Goal: Book appointment/travel/reservation

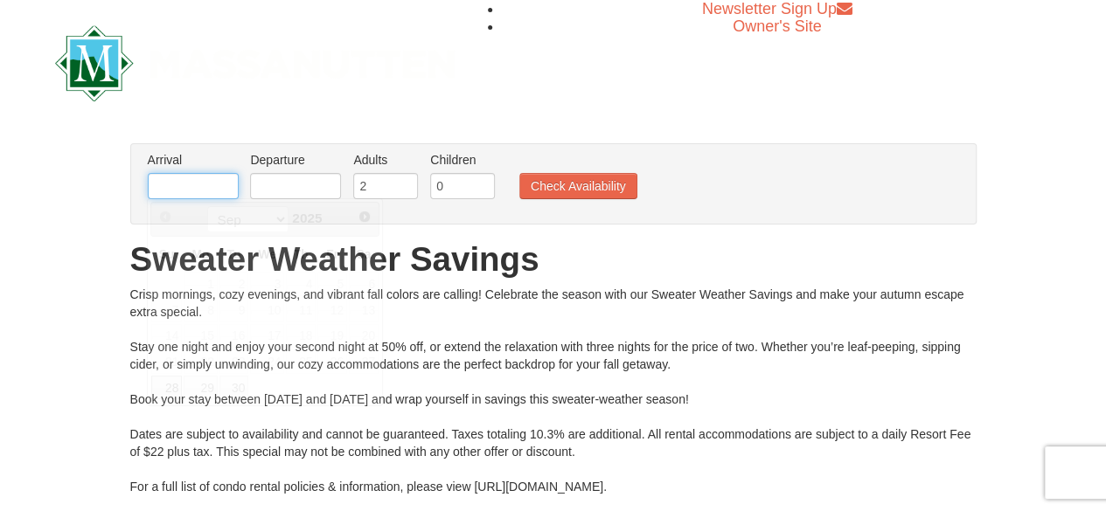
click at [174, 179] on input "text" at bounding box center [193, 186] width 91 height 26
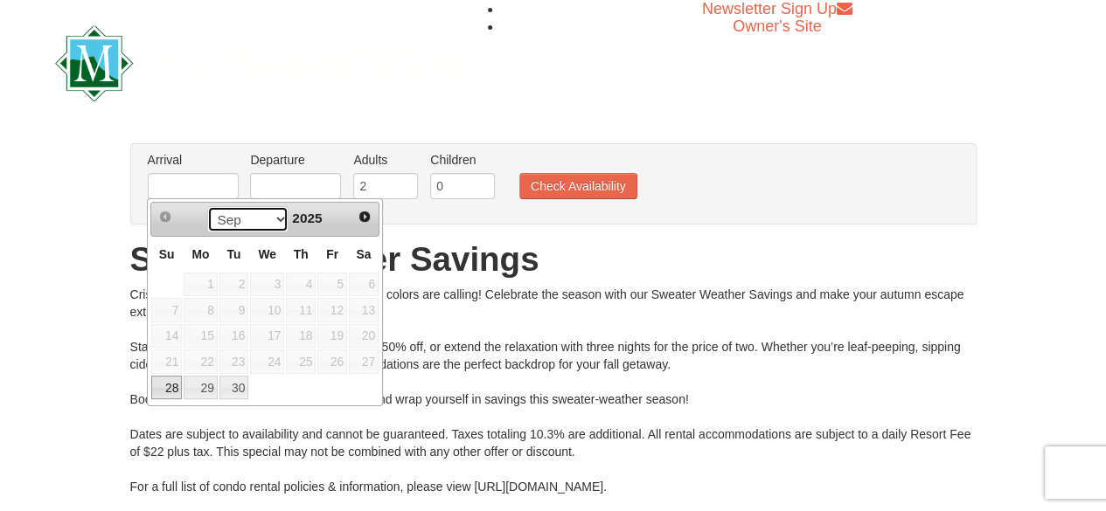
click at [277, 216] on select "Sep Oct" at bounding box center [247, 219] width 81 height 26
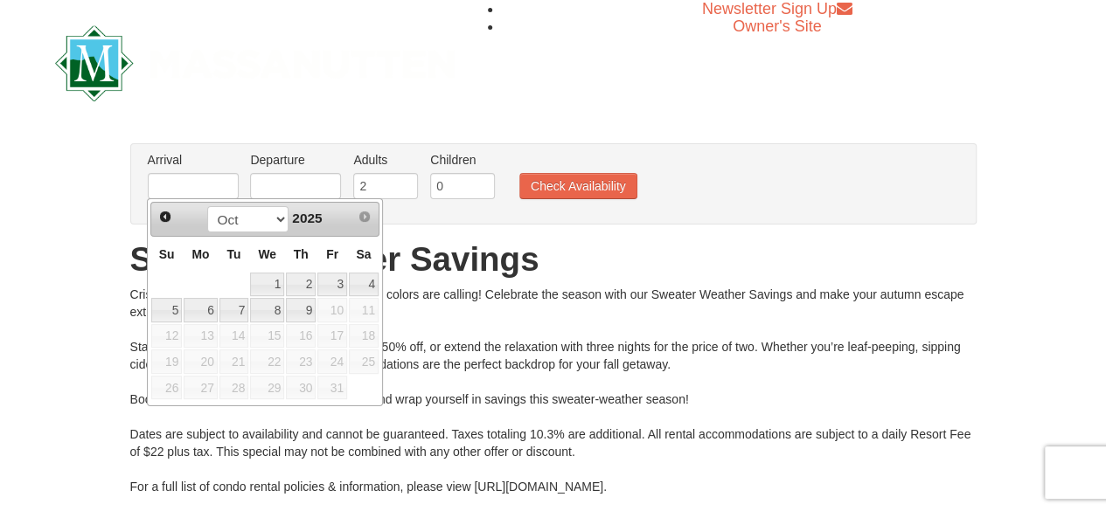
click at [331, 310] on span "10" at bounding box center [332, 310] width 30 height 24
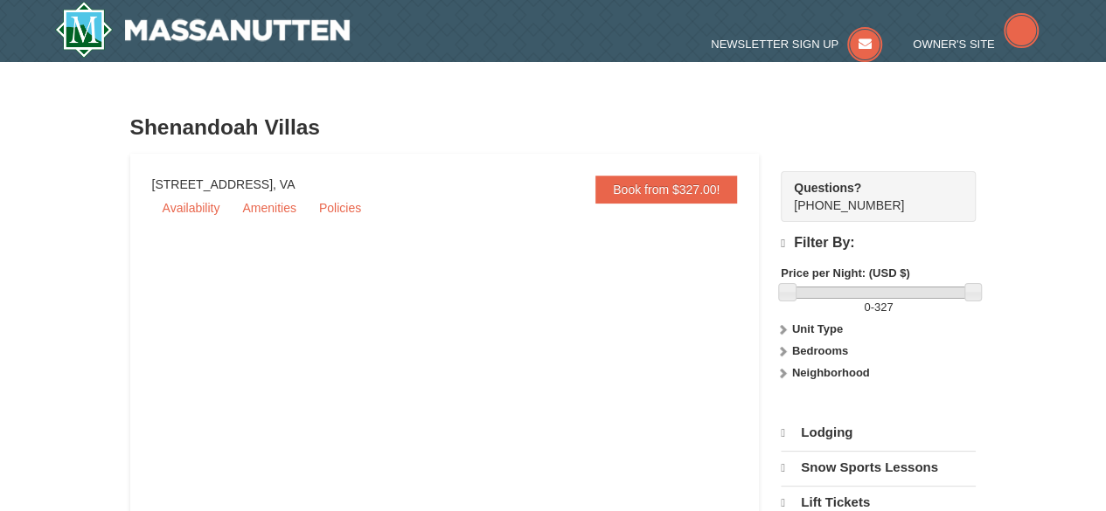
select select "9"
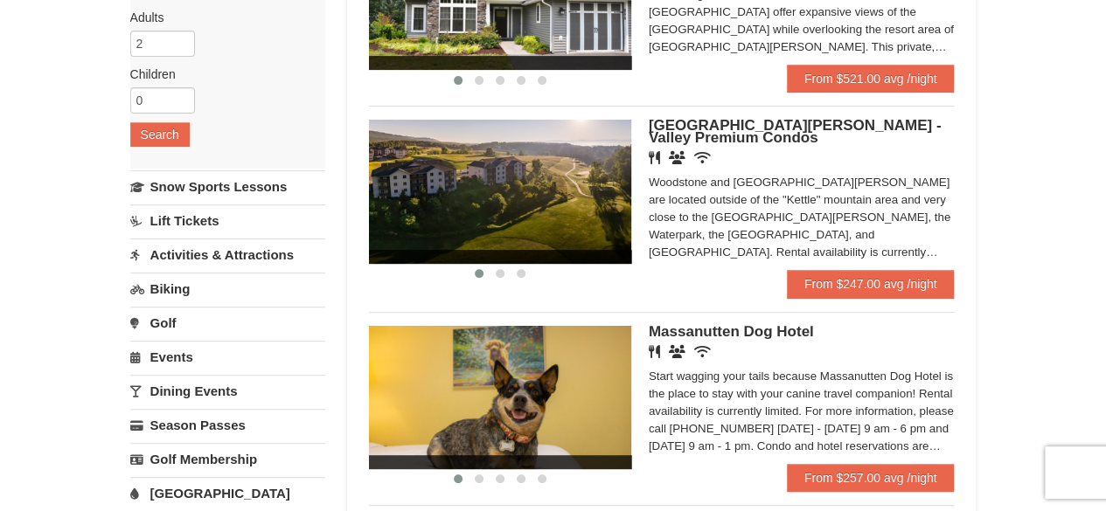
scroll to position [175, 0]
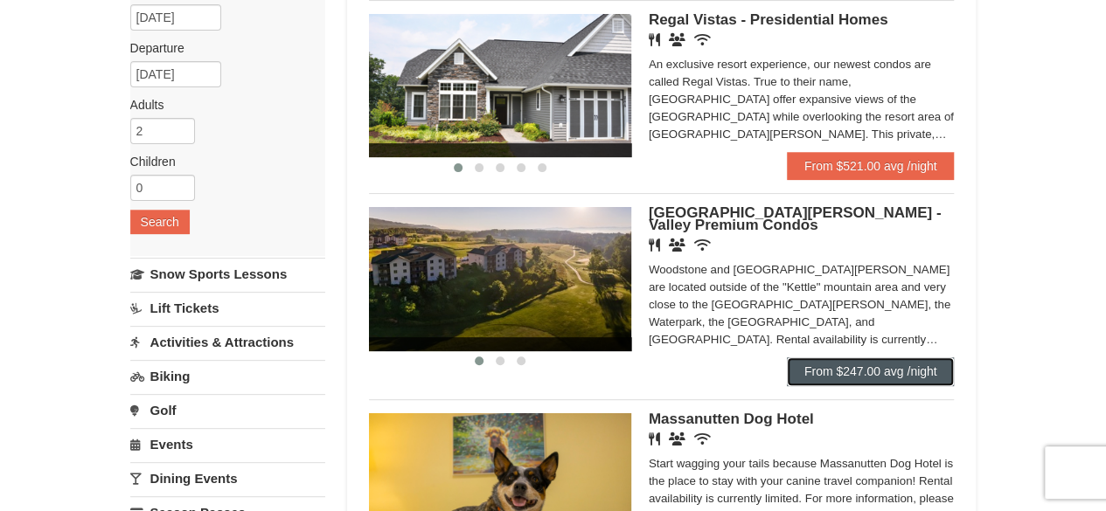
click at [853, 366] on link "From $247.00 avg /night" at bounding box center [871, 372] width 168 height 28
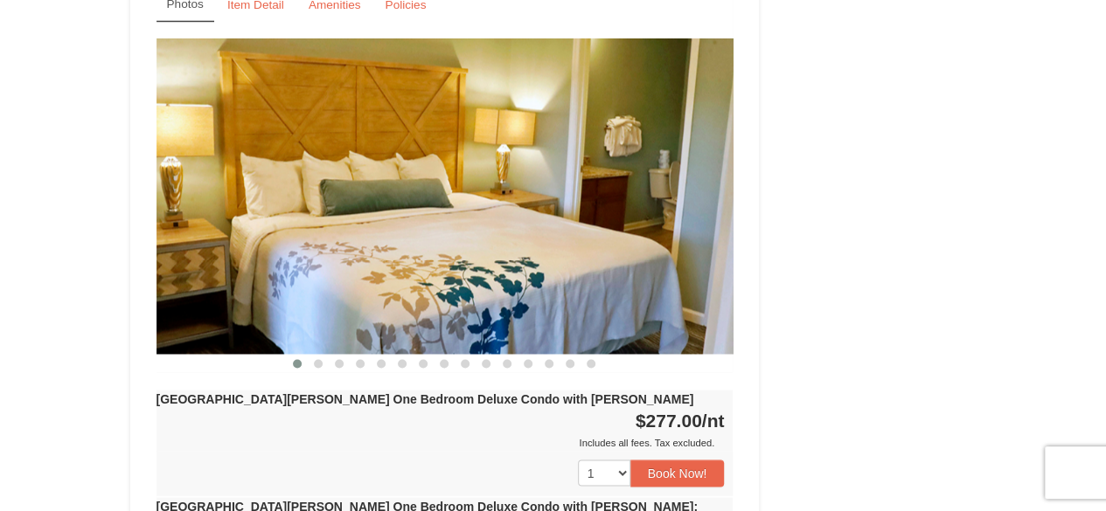
scroll to position [1311, 0]
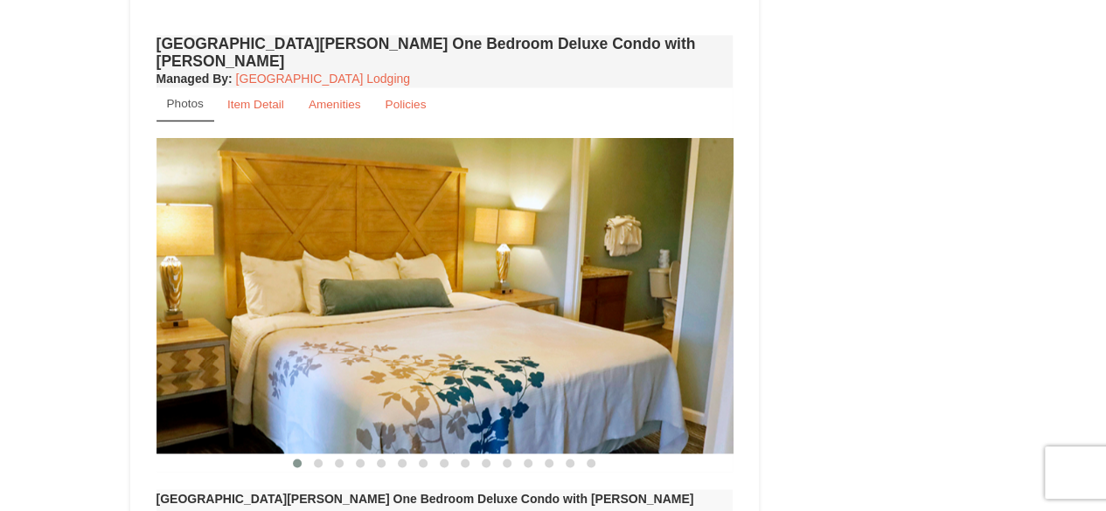
click at [697, 266] on img at bounding box center [444, 296] width 577 height 316
click at [316, 459] on span at bounding box center [318, 463] width 9 height 9
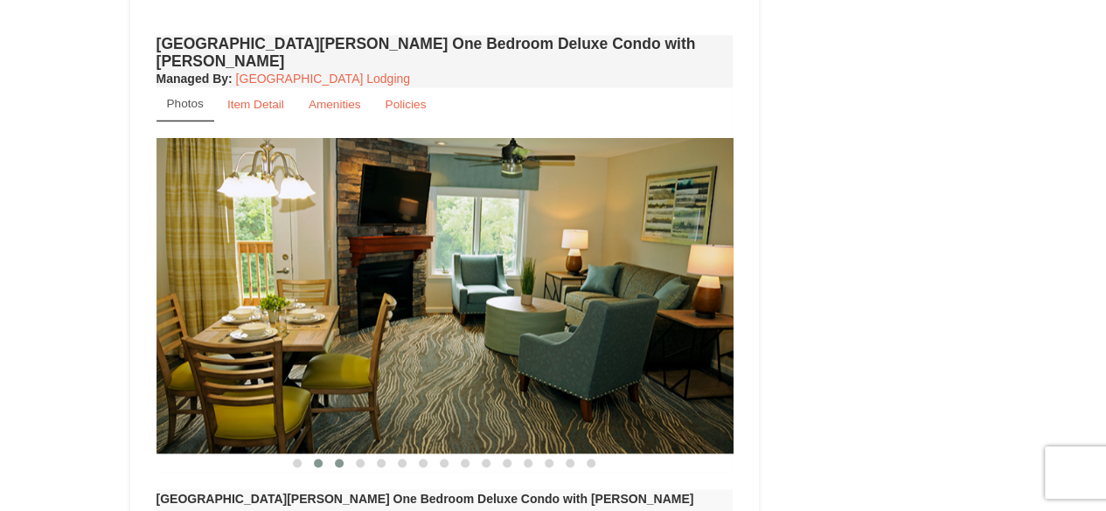
click at [337, 459] on span at bounding box center [339, 463] width 9 height 9
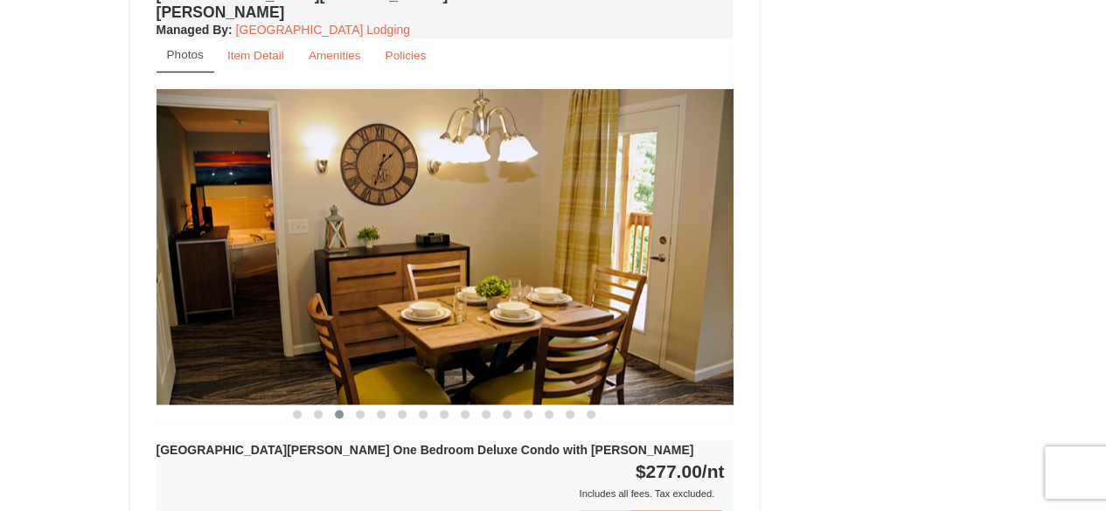
scroll to position [1399, 0]
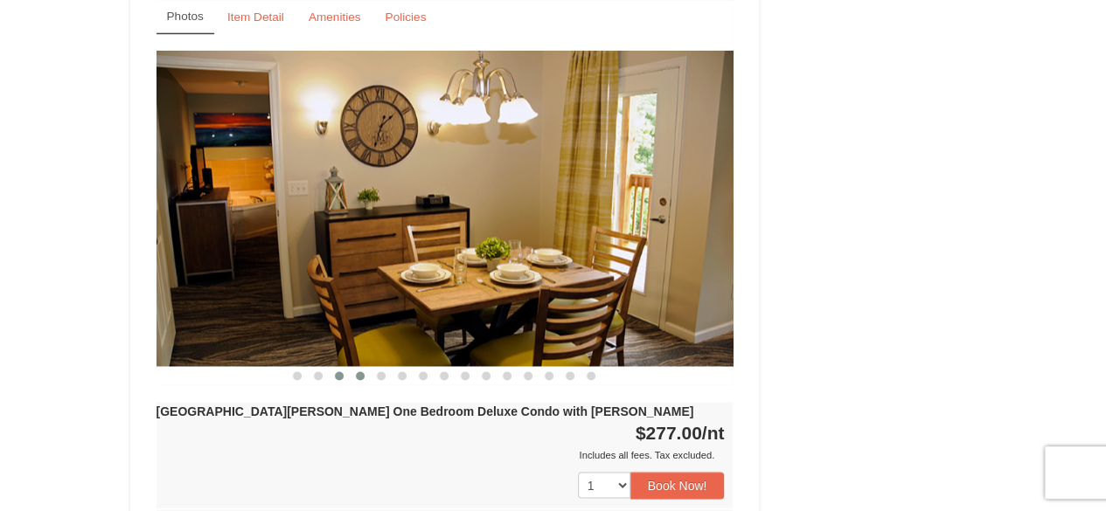
click at [365, 367] on button at bounding box center [360, 375] width 21 height 17
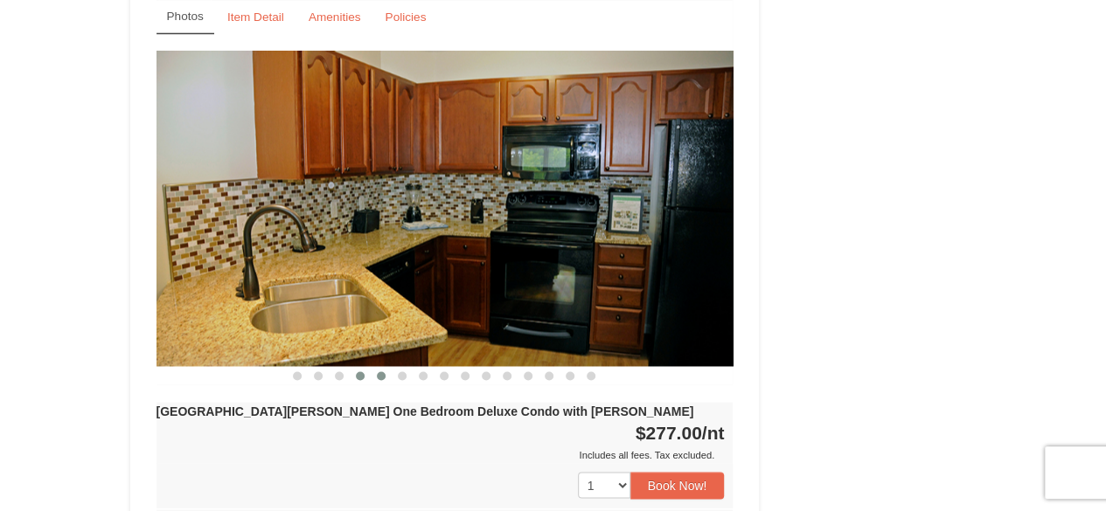
click at [382, 367] on button at bounding box center [381, 375] width 21 height 17
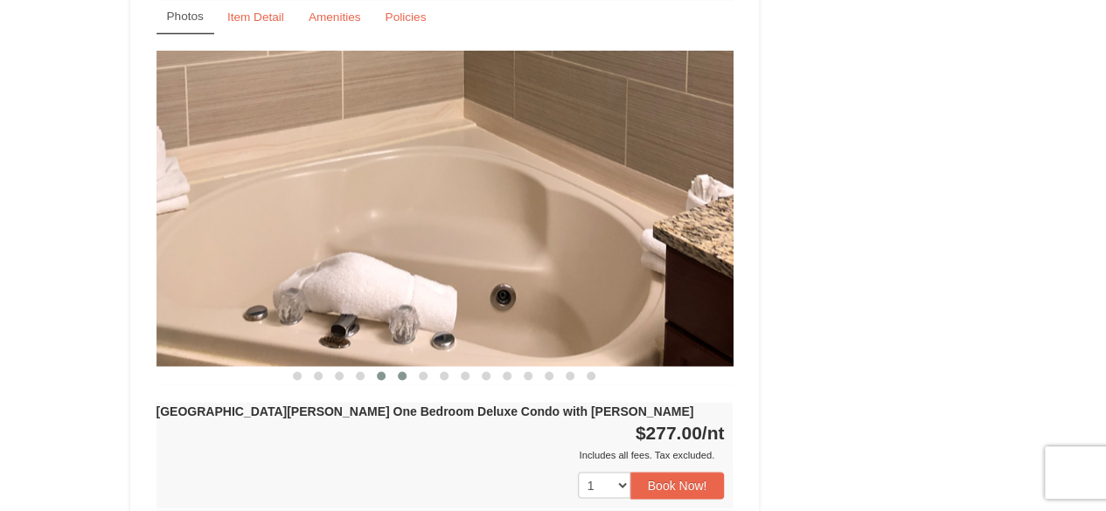
click at [403, 372] on span at bounding box center [402, 376] width 9 height 9
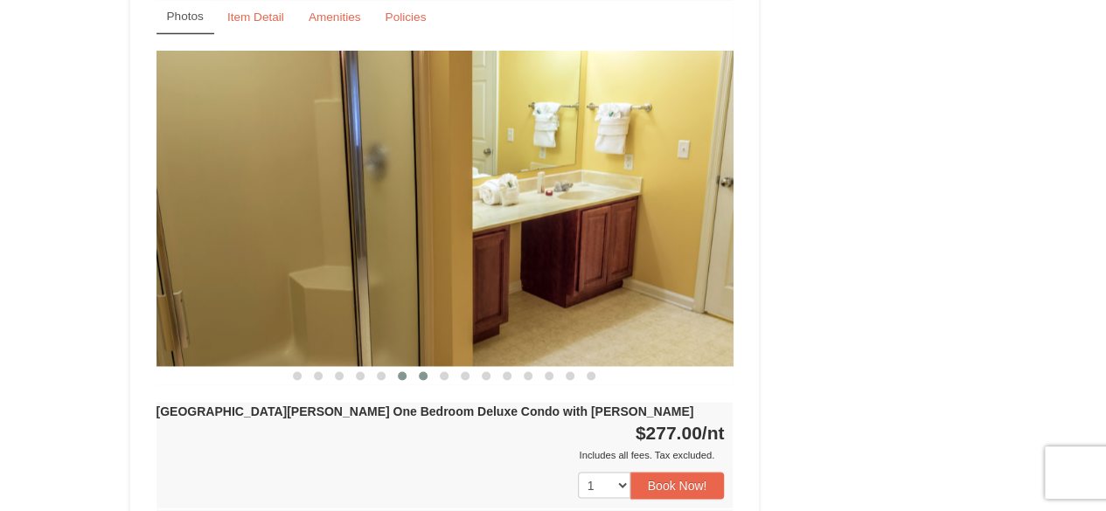
click at [425, 372] on span at bounding box center [423, 376] width 9 height 9
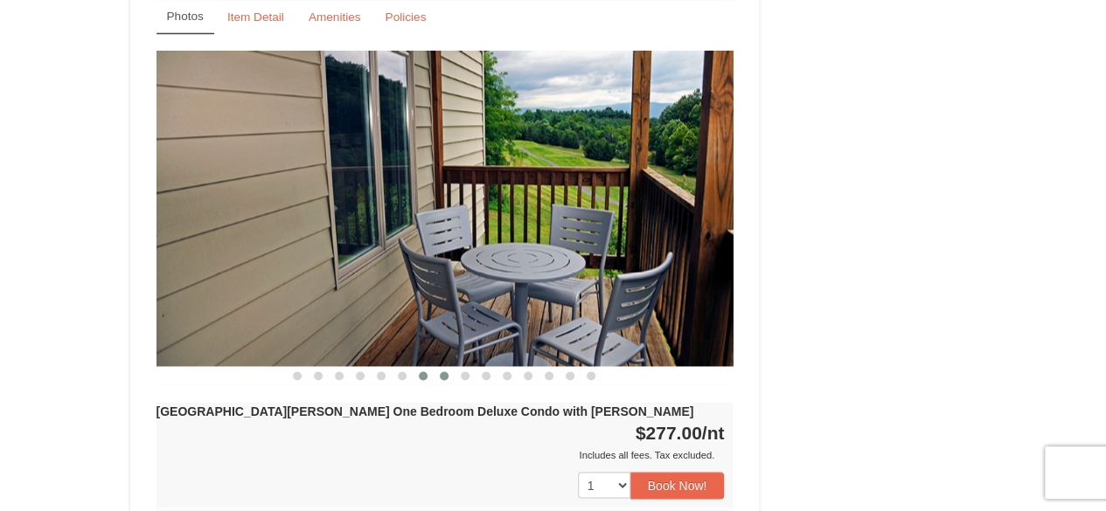
click at [447, 367] on button at bounding box center [444, 375] width 21 height 17
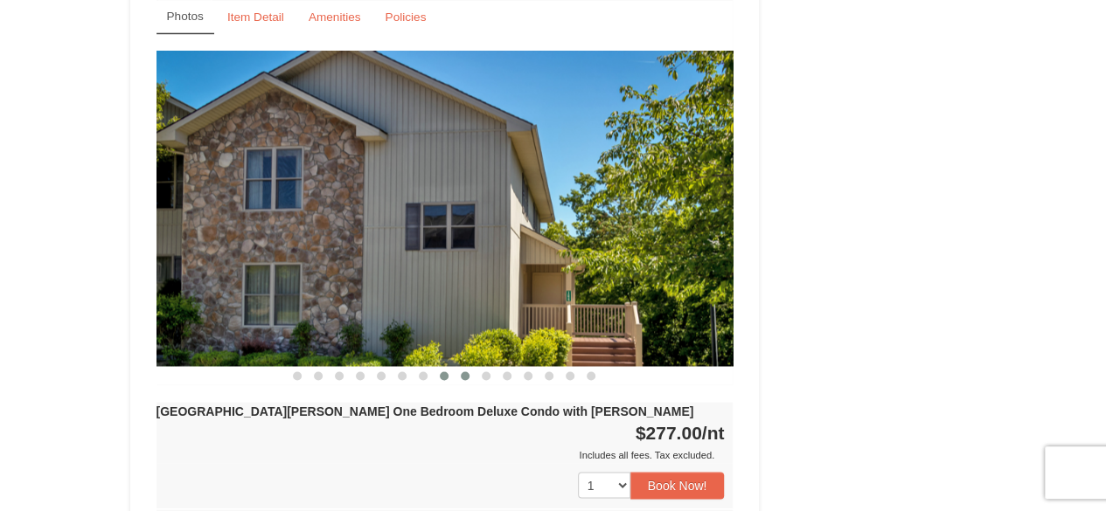
click at [467, 372] on span at bounding box center [465, 376] width 9 height 9
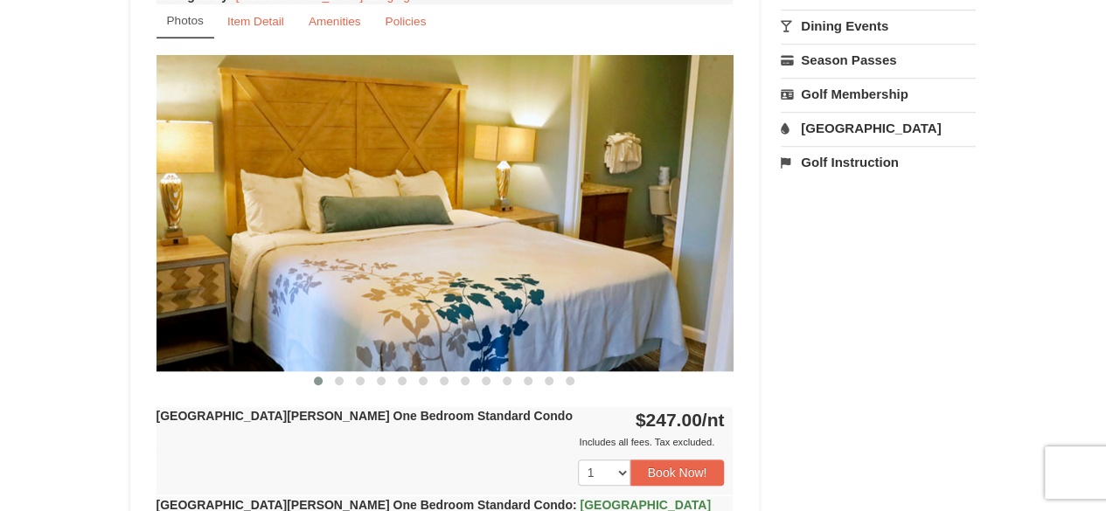
scroll to position [699, 0]
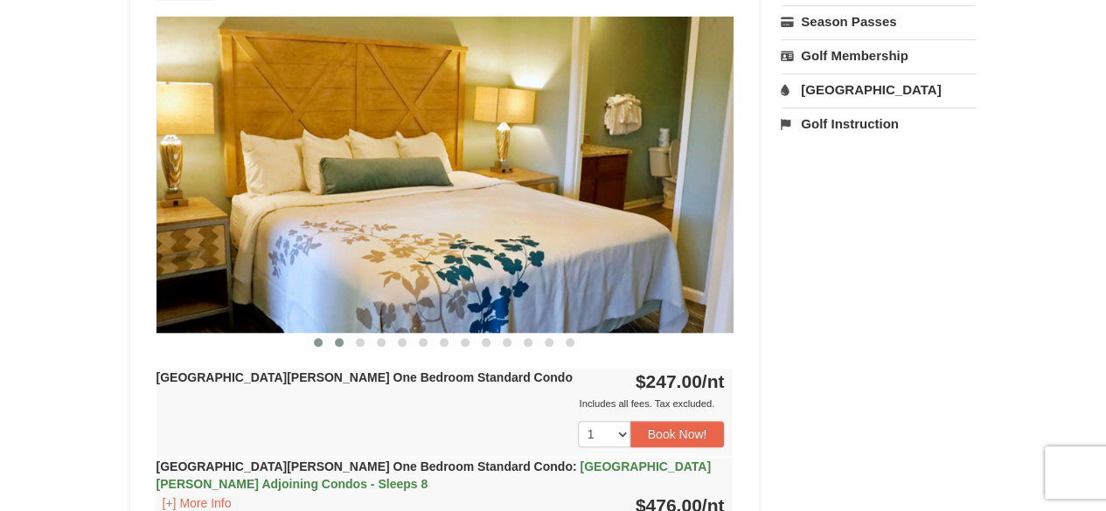
click at [341, 343] on span at bounding box center [339, 342] width 9 height 9
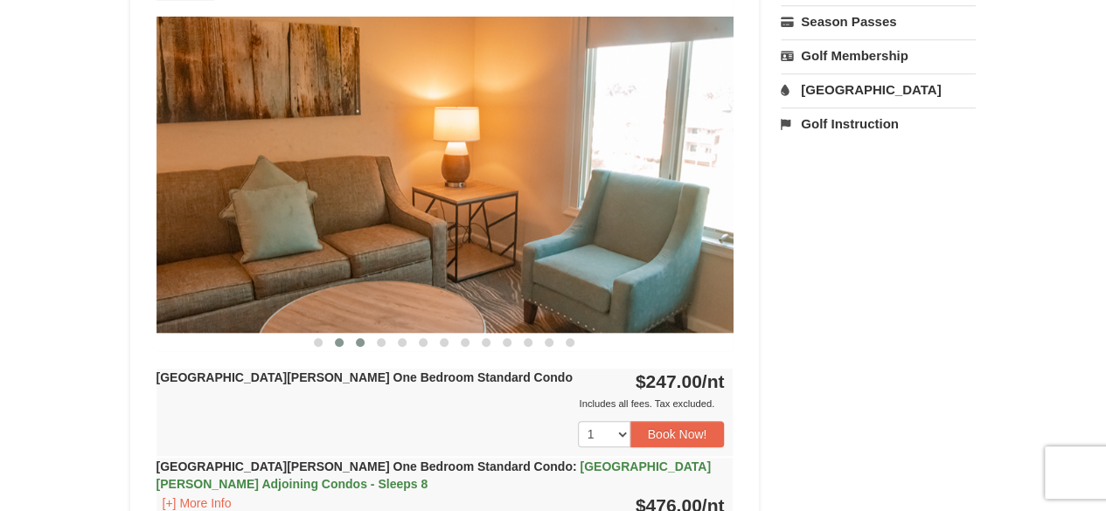
click at [359, 342] on span at bounding box center [360, 342] width 9 height 9
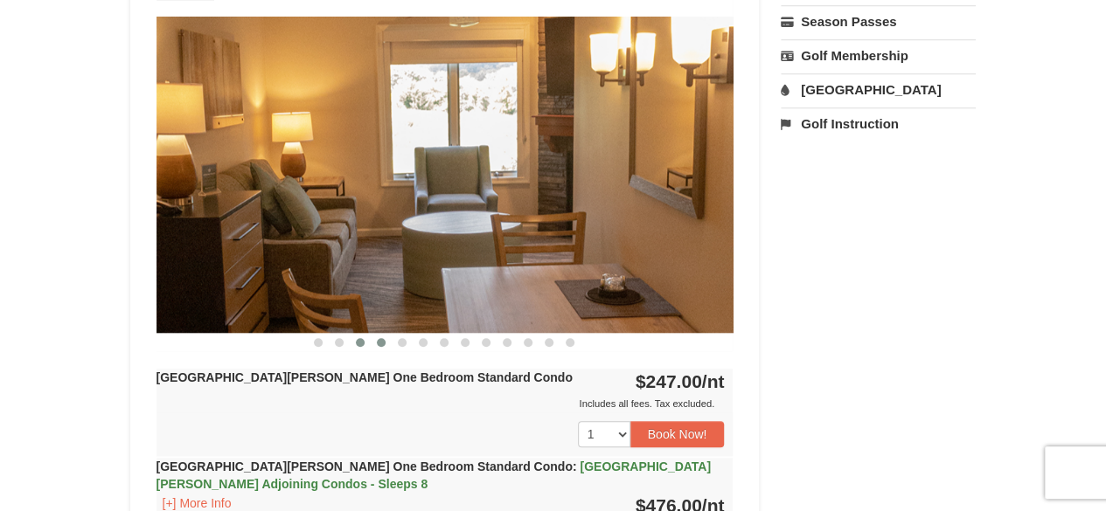
click at [384, 339] on span at bounding box center [381, 342] width 9 height 9
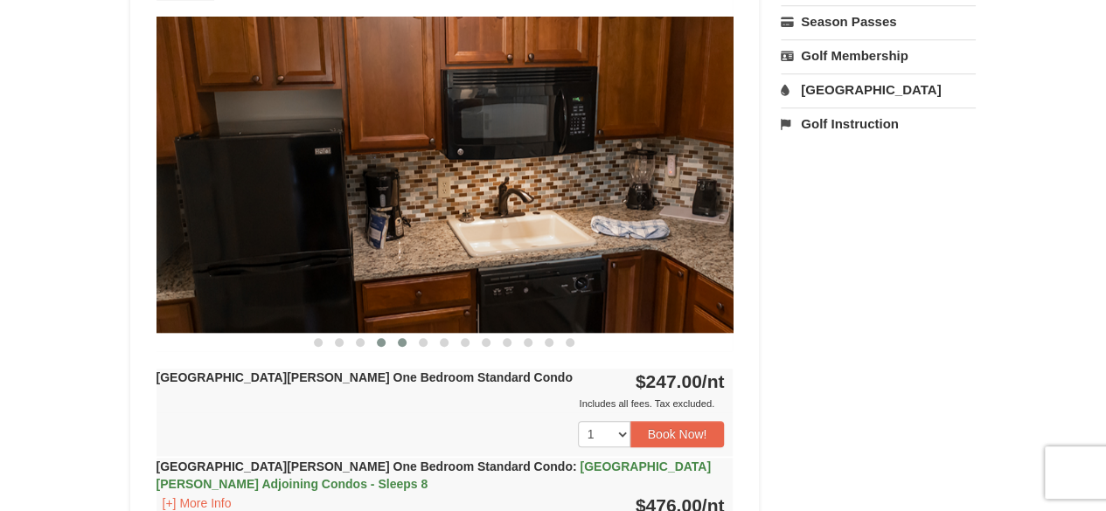
click at [404, 343] on span at bounding box center [402, 342] width 9 height 9
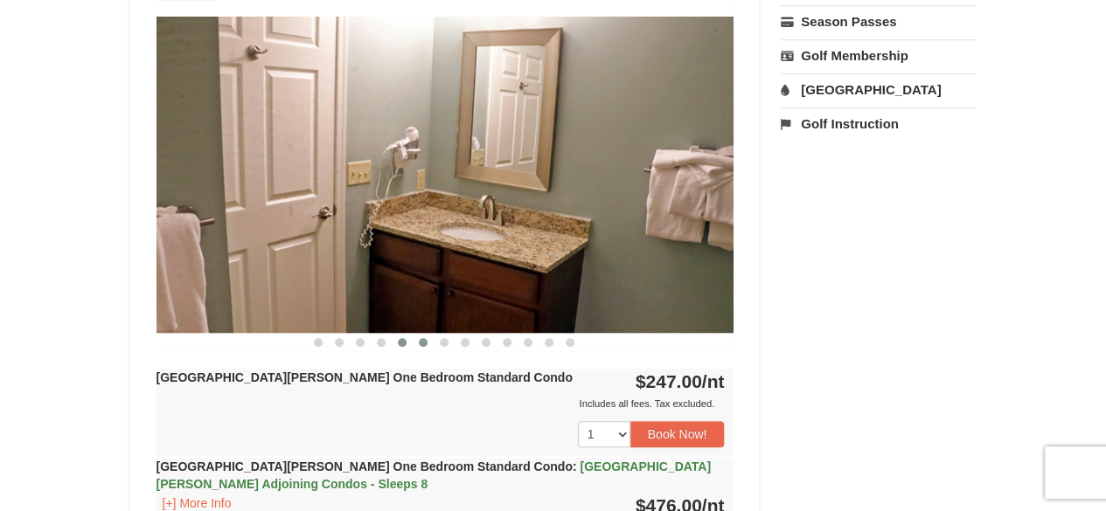
click at [426, 343] on span at bounding box center [423, 342] width 9 height 9
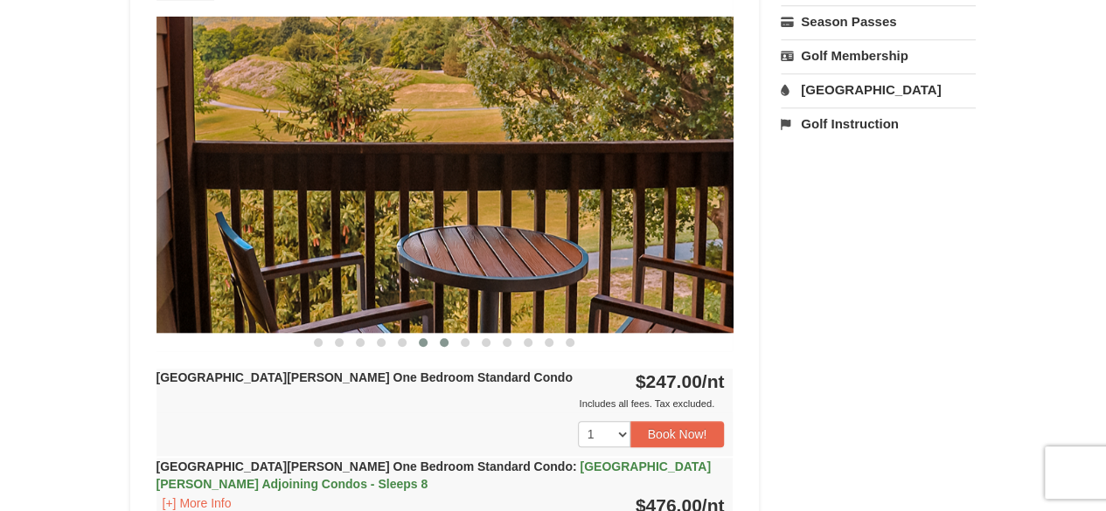
click at [442, 344] on span at bounding box center [444, 342] width 9 height 9
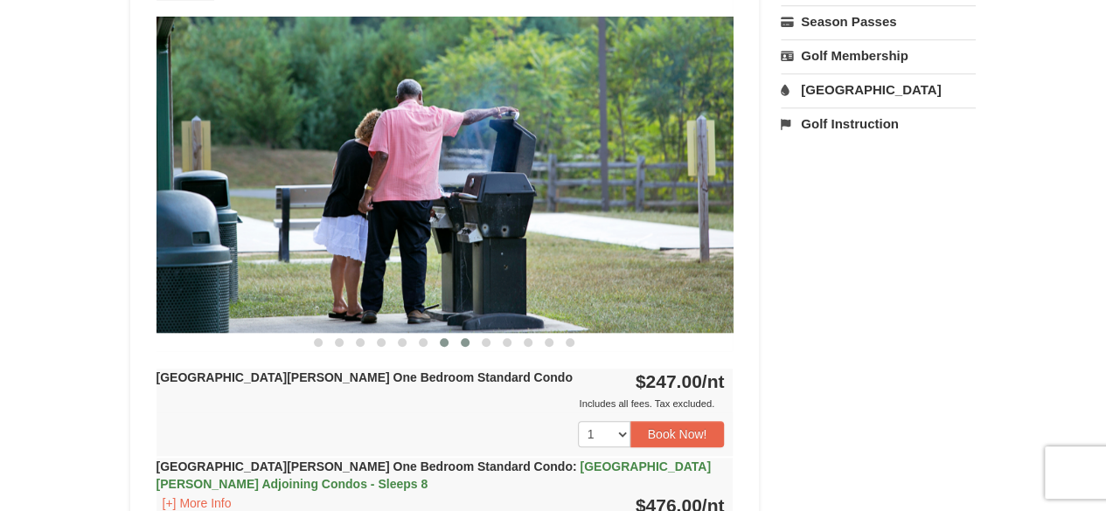
click at [464, 348] on button at bounding box center [465, 342] width 21 height 17
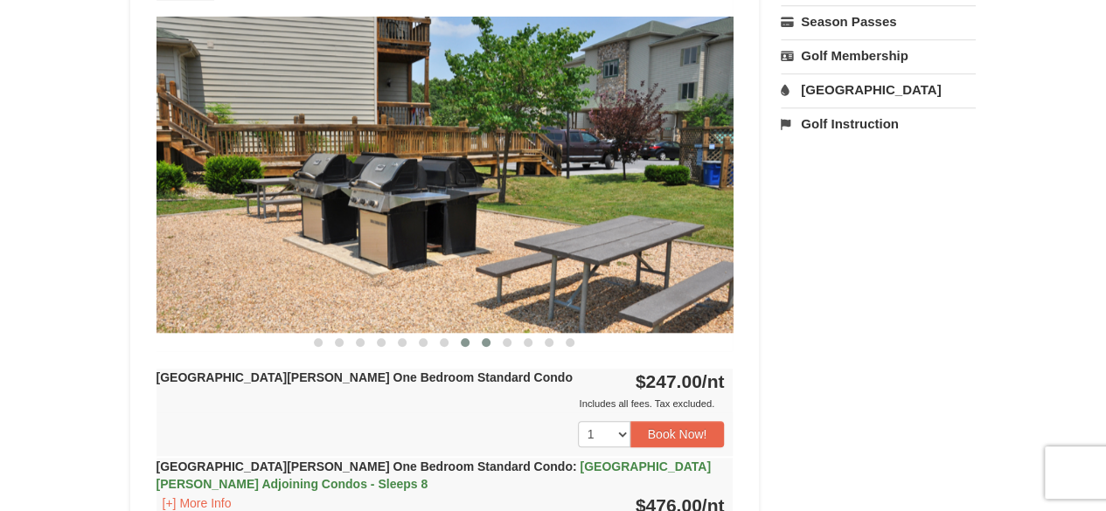
click at [481, 344] on button at bounding box center [486, 342] width 21 height 17
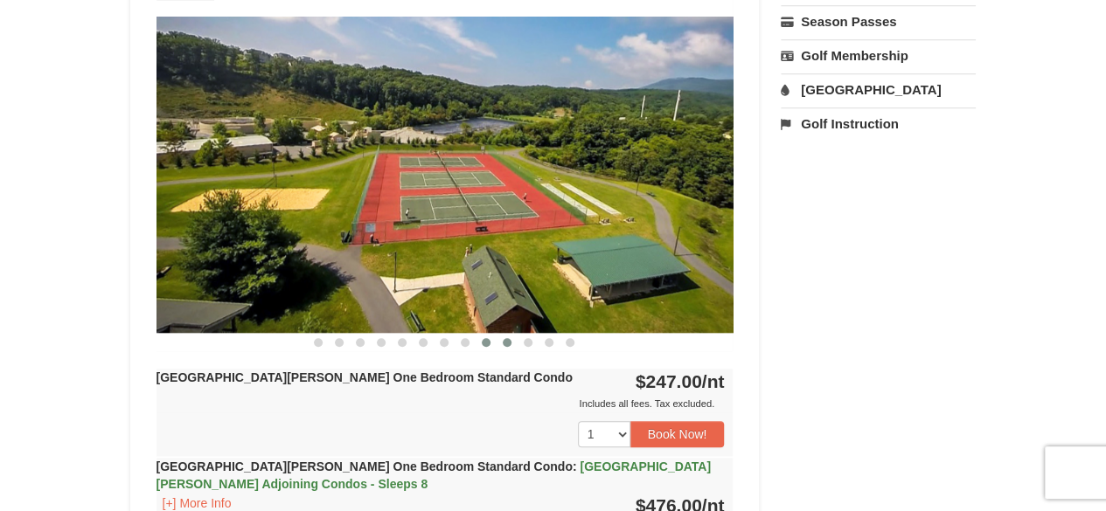
click at [503, 341] on span at bounding box center [507, 342] width 9 height 9
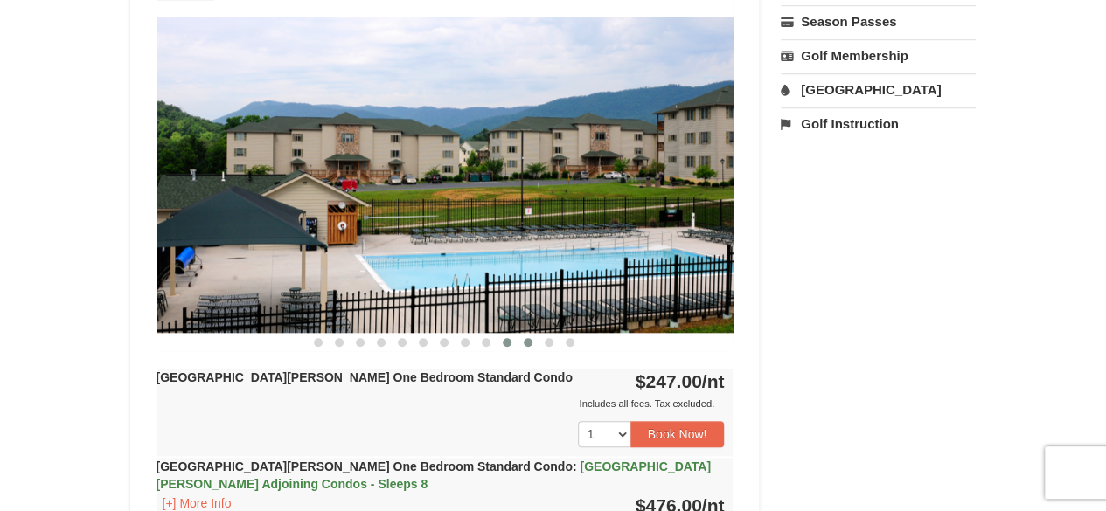
click at [530, 349] on button at bounding box center [527, 342] width 21 height 17
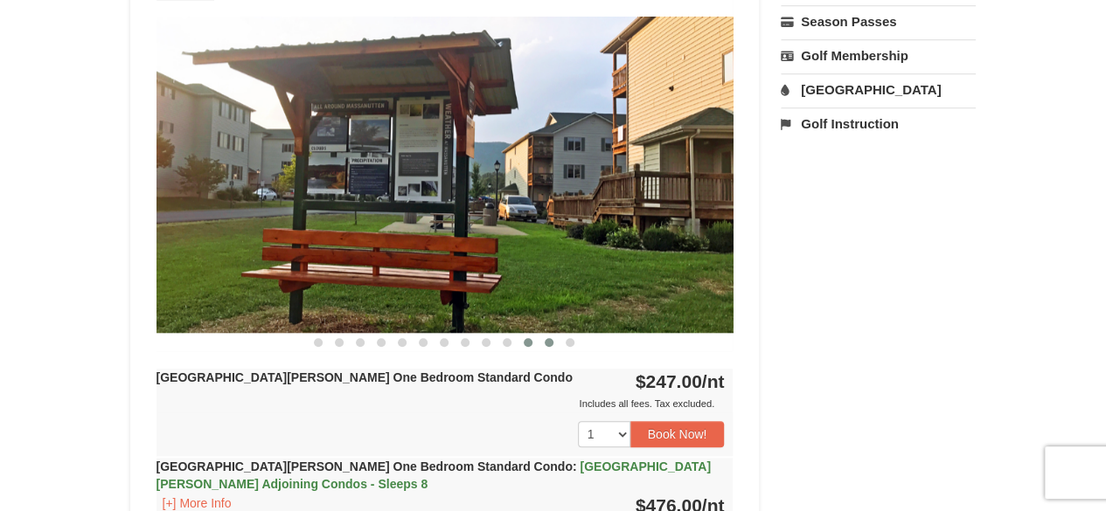
click at [558, 340] on button at bounding box center [548, 342] width 21 height 17
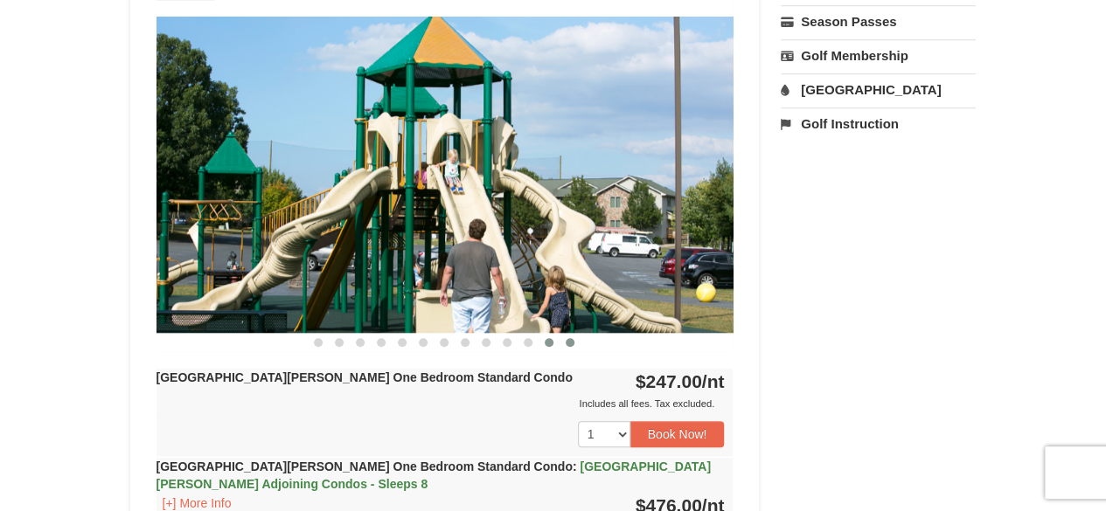
click at [567, 348] on button at bounding box center [569, 342] width 21 height 17
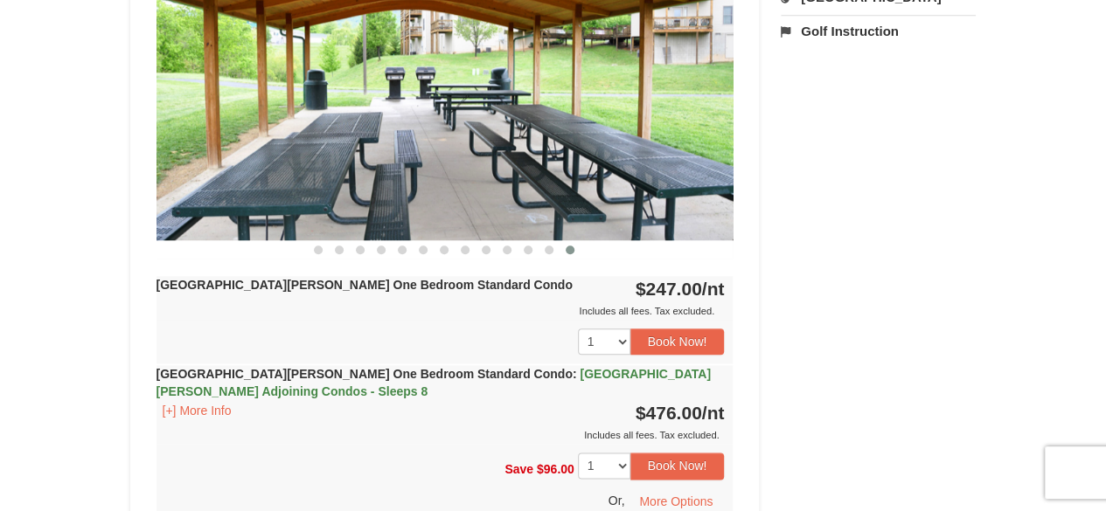
scroll to position [874, 0]
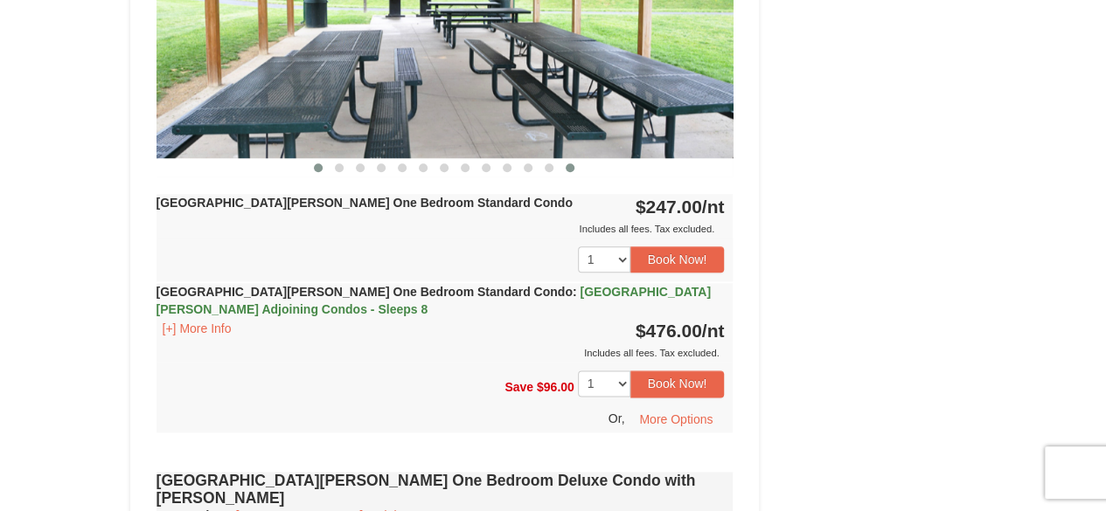
click at [313, 167] on button at bounding box center [318, 167] width 21 height 17
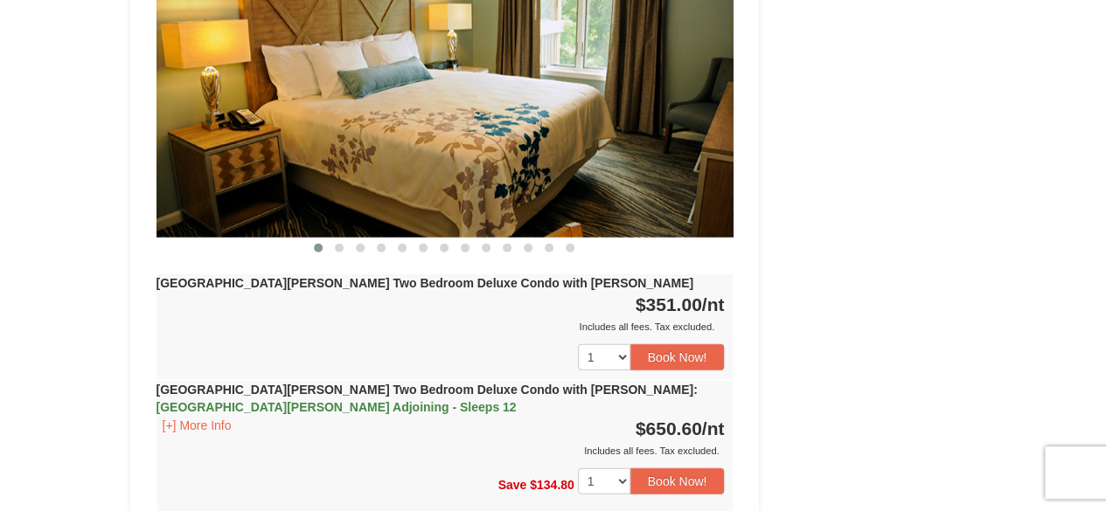
scroll to position [2273, 0]
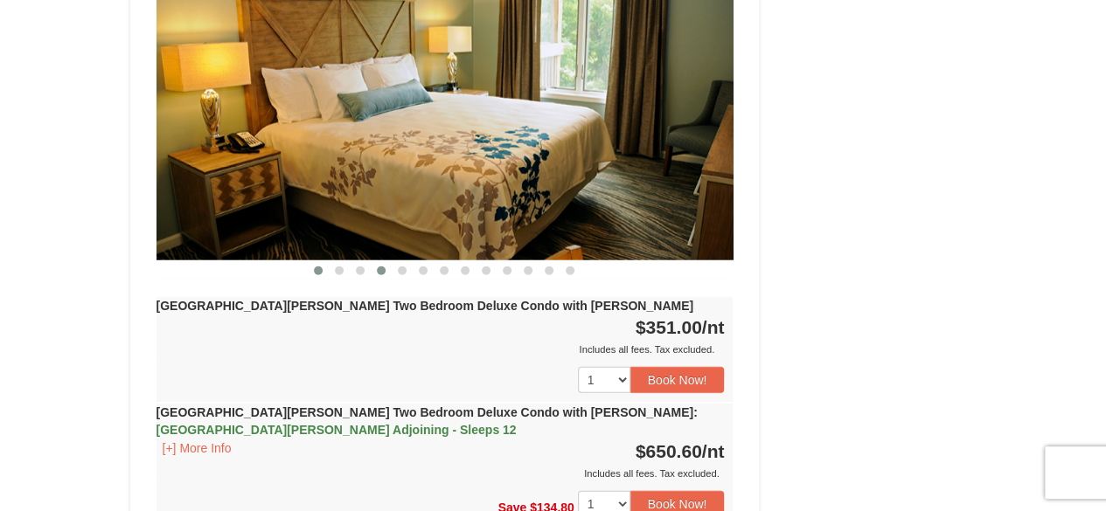
click at [384, 262] on button at bounding box center [381, 270] width 21 height 17
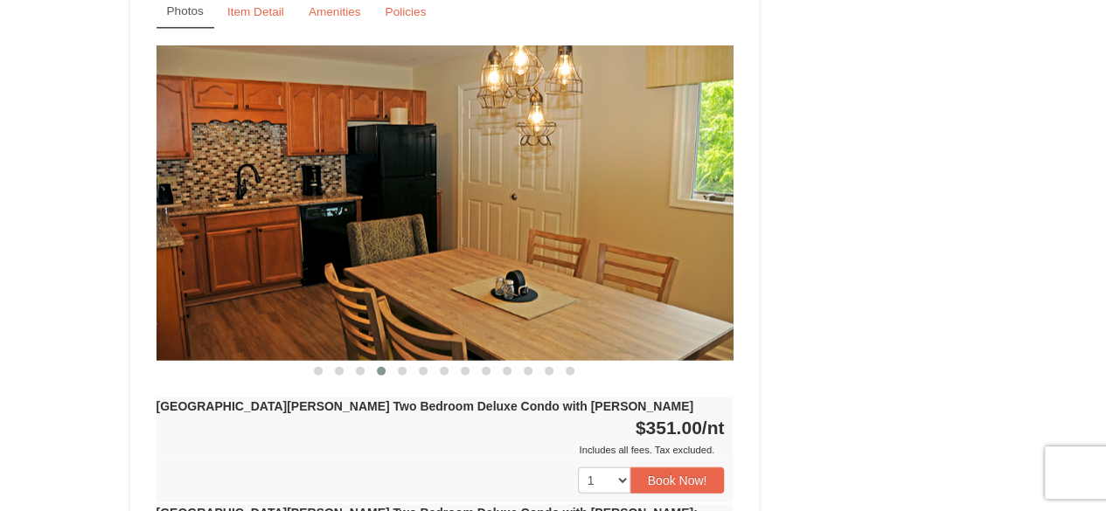
scroll to position [2098, 0]
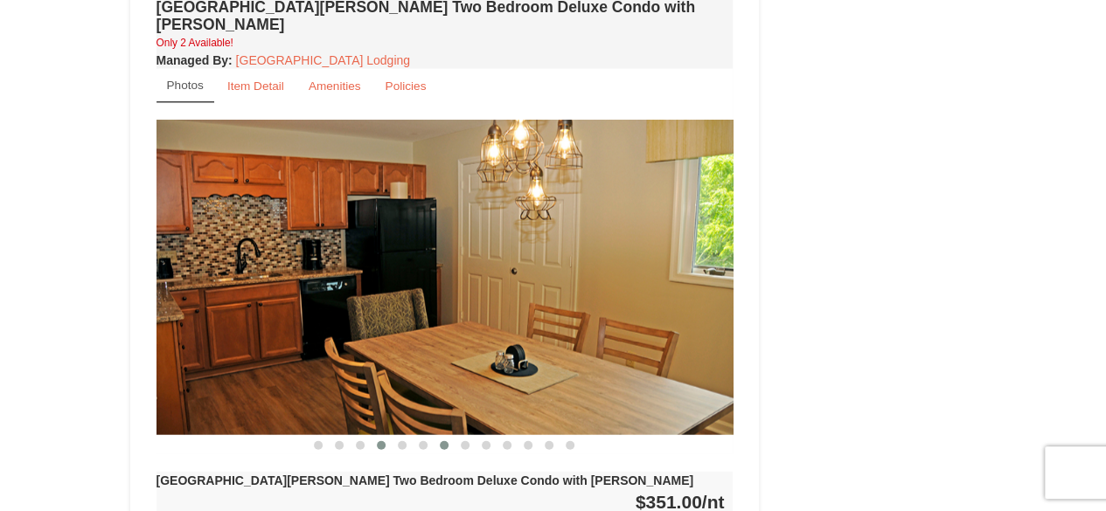
click at [443, 441] on span at bounding box center [444, 445] width 9 height 9
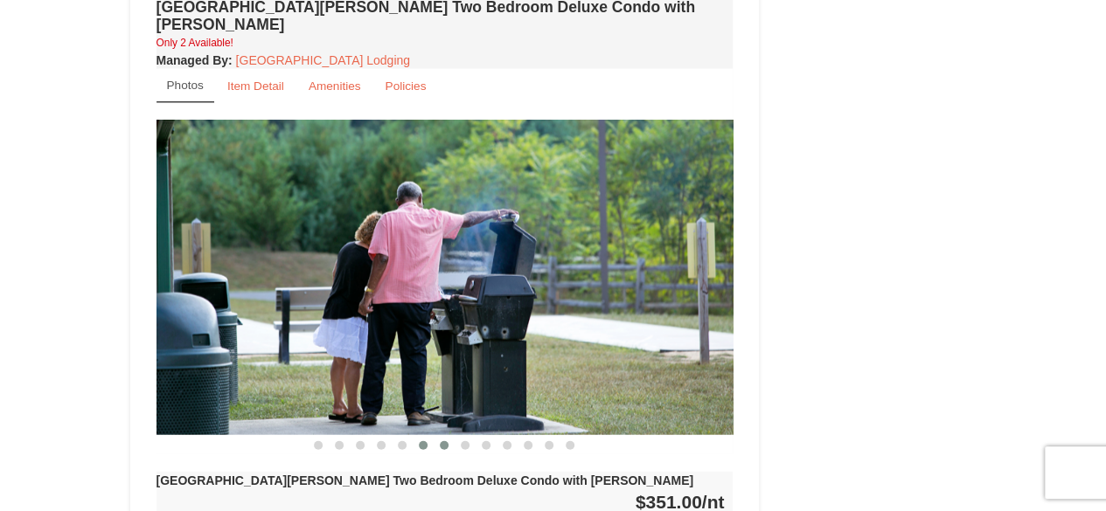
click at [422, 441] on span at bounding box center [423, 445] width 9 height 9
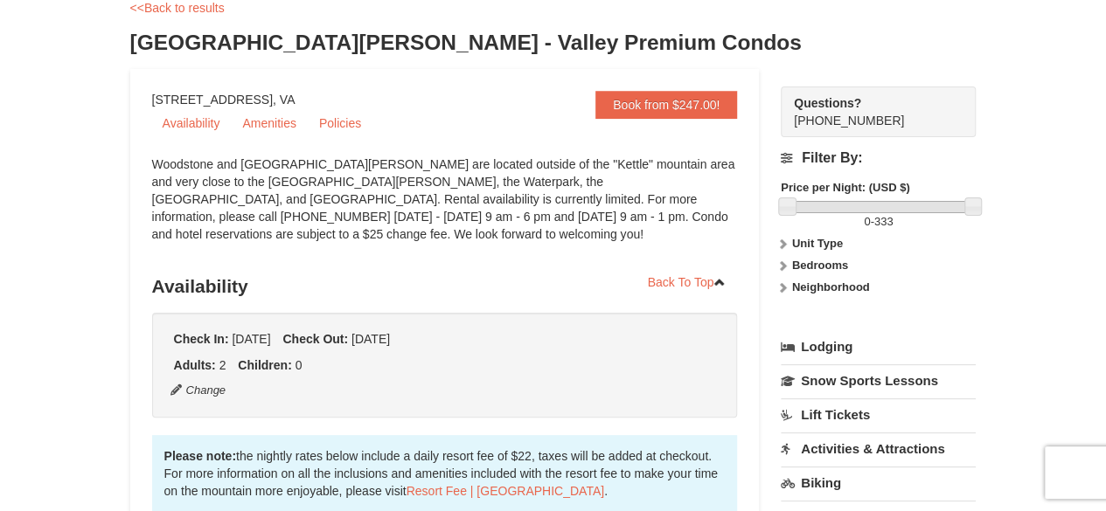
scroll to position [0, 0]
